Goal: Information Seeking & Learning: Learn about a topic

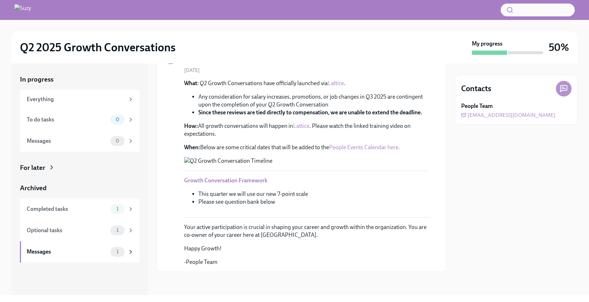
scroll to position [272, 0]
click at [111, 184] on div "Archived" at bounding box center [80, 187] width 120 height 9
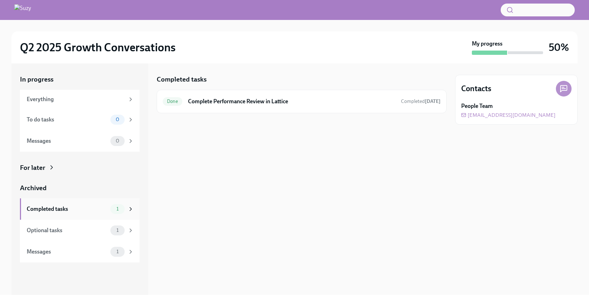
click at [96, 205] on div "Completed tasks" at bounding box center [67, 209] width 81 height 8
click at [97, 225] on div "Optional tasks 1" at bounding box center [80, 230] width 107 height 10
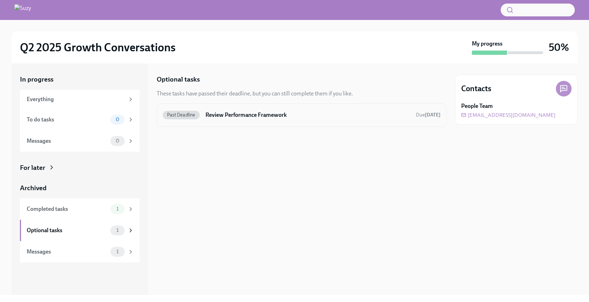
click at [302, 114] on h6 "Review Performance Framework" at bounding box center [308, 115] width 205 height 8
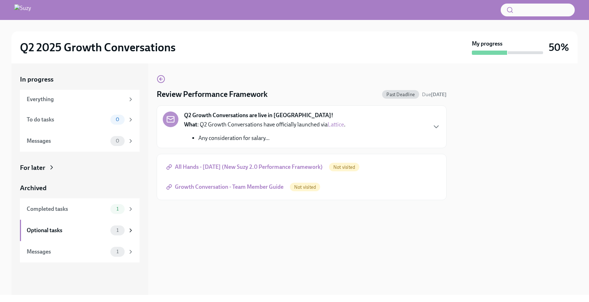
click at [312, 164] on span "All Hands - [DATE] (New Suzy 2.0 Performance Framework)" at bounding box center [245, 166] width 155 height 7
click at [261, 186] on span "Growth Conversation - Team Member Guide" at bounding box center [226, 186] width 116 height 7
click at [431, 125] on div "Q2 Growth Conversations are live in [GEOGRAPHIC_DATA]! What : Q2 Growth Convers…" at bounding box center [302, 126] width 278 height 31
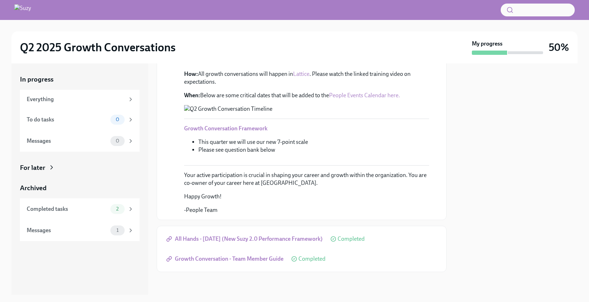
scroll to position [351, 0]
